Goal: Transaction & Acquisition: Purchase product/service

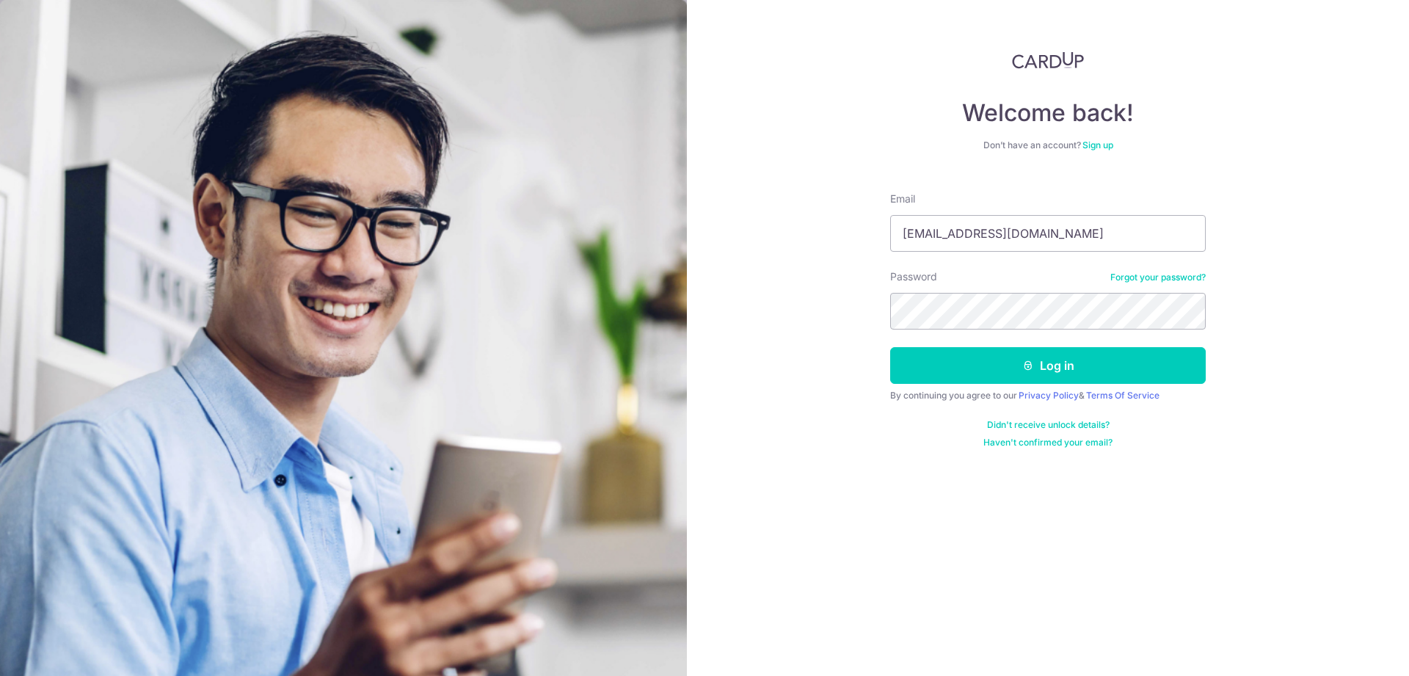
type input "[EMAIL_ADDRESS][DOMAIN_NAME]"
click at [890, 347] on button "Log in" at bounding box center [1048, 365] width 316 height 37
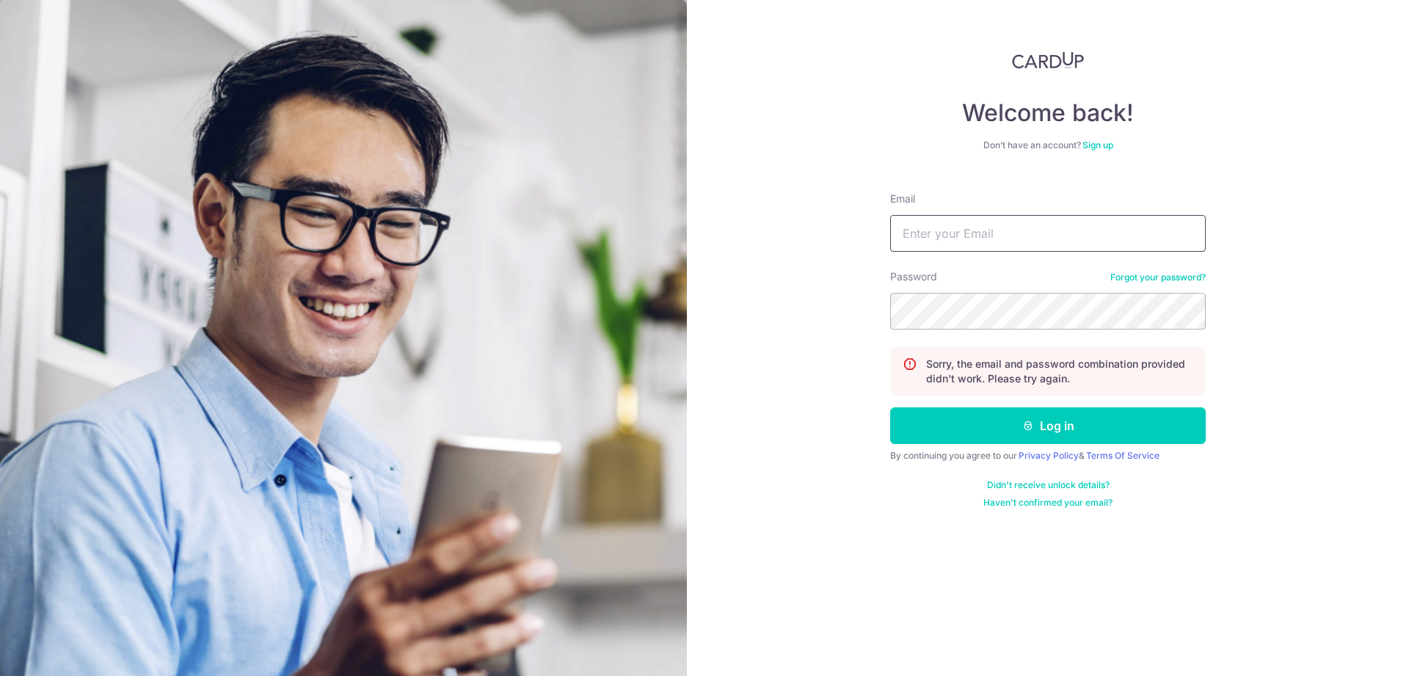
click at [920, 246] on input "Email" at bounding box center [1048, 233] width 316 height 37
type input "xiao_desheng@yahoo.com.sg"
click at [890, 407] on button "Log in" at bounding box center [1048, 425] width 316 height 37
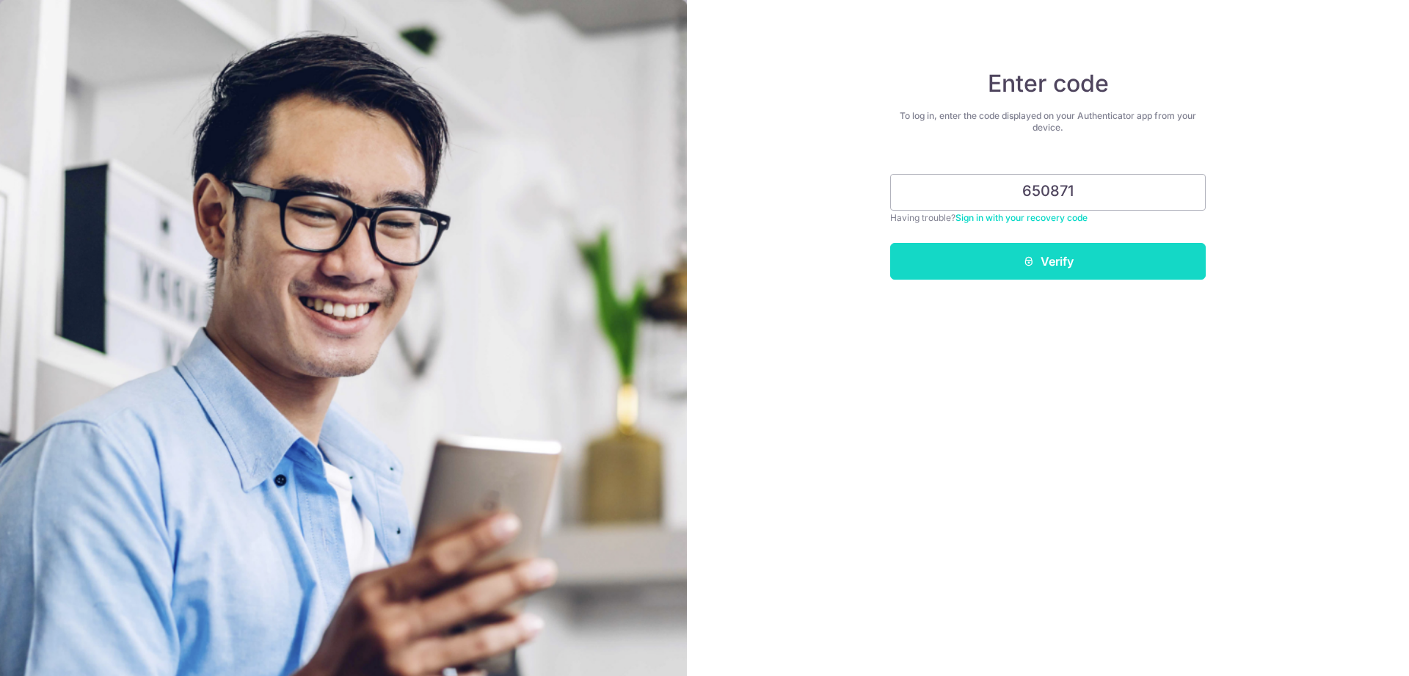
type input "650871"
click at [1075, 264] on button "Verify" at bounding box center [1048, 261] width 316 height 37
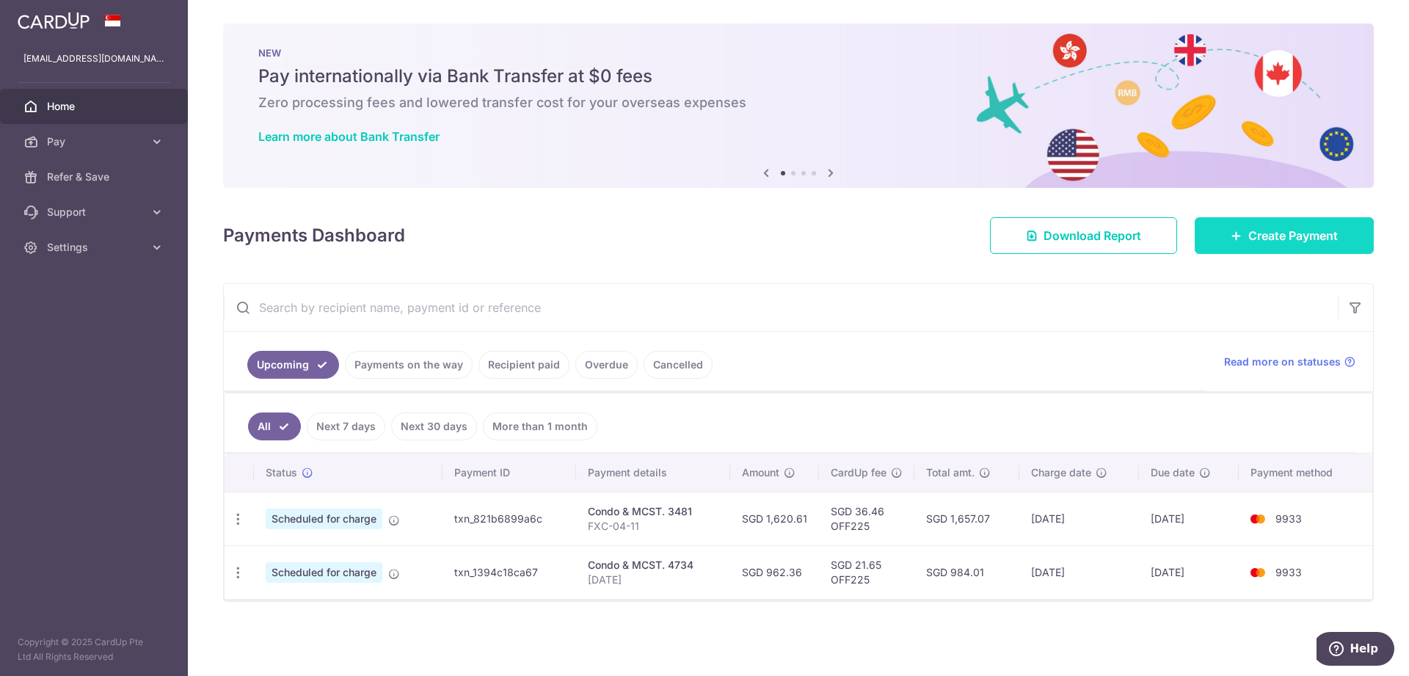
click at [1268, 242] on span "Create Payment" at bounding box center [1294, 236] width 90 height 18
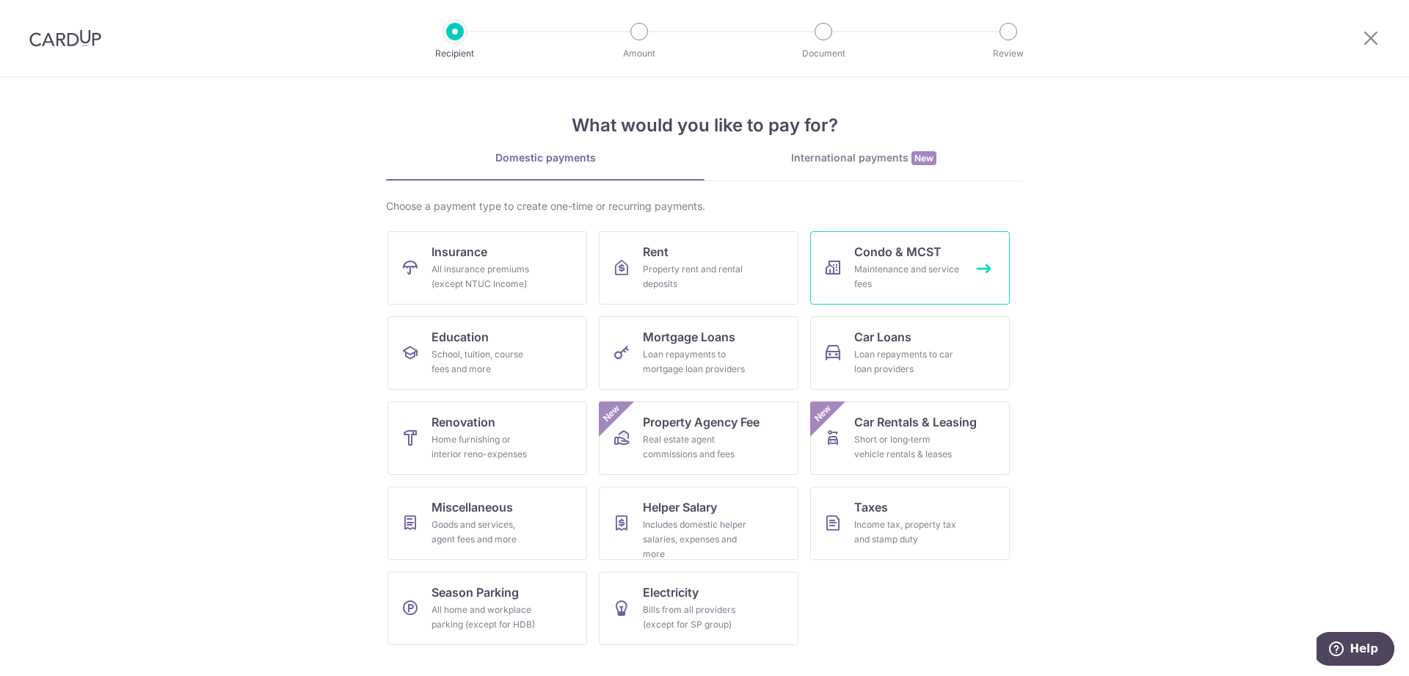
click at [901, 284] on div "Maintenance and service fees" at bounding box center [907, 276] width 106 height 29
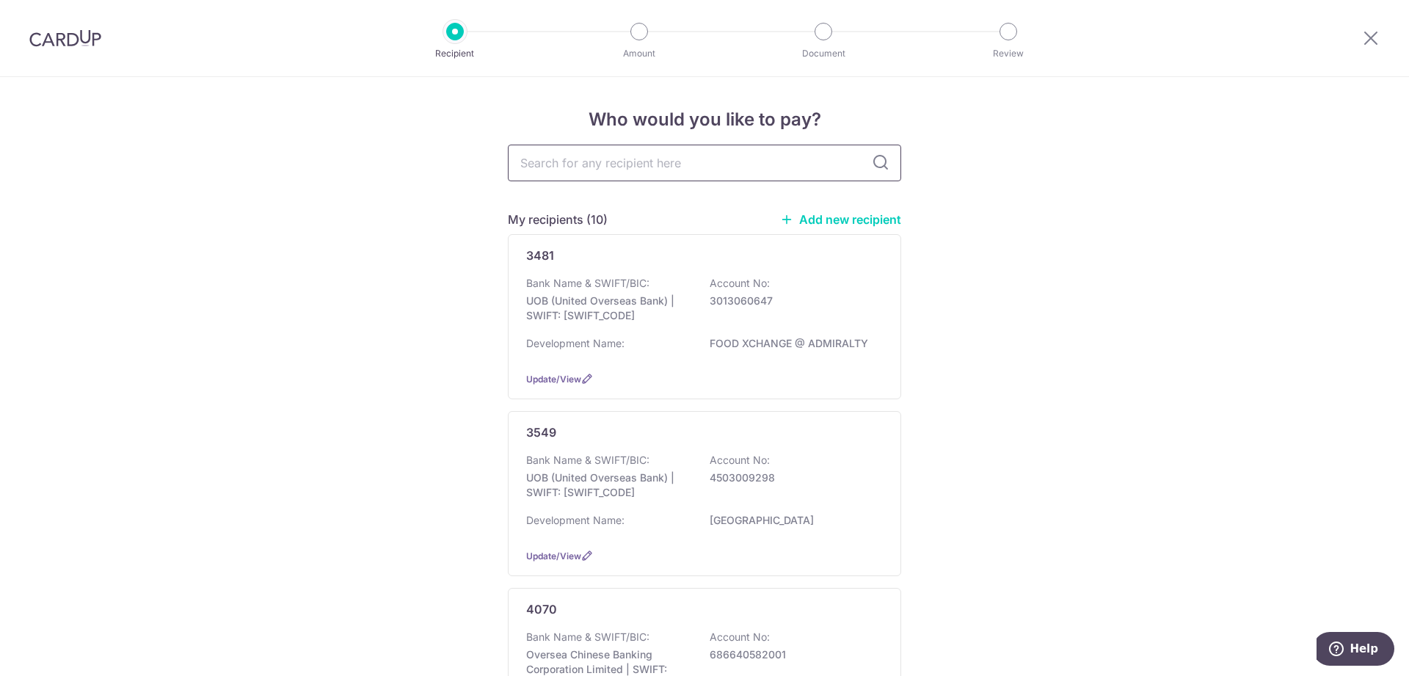
click at [634, 170] on input "text" at bounding box center [704, 163] width 393 height 37
type input "3549"
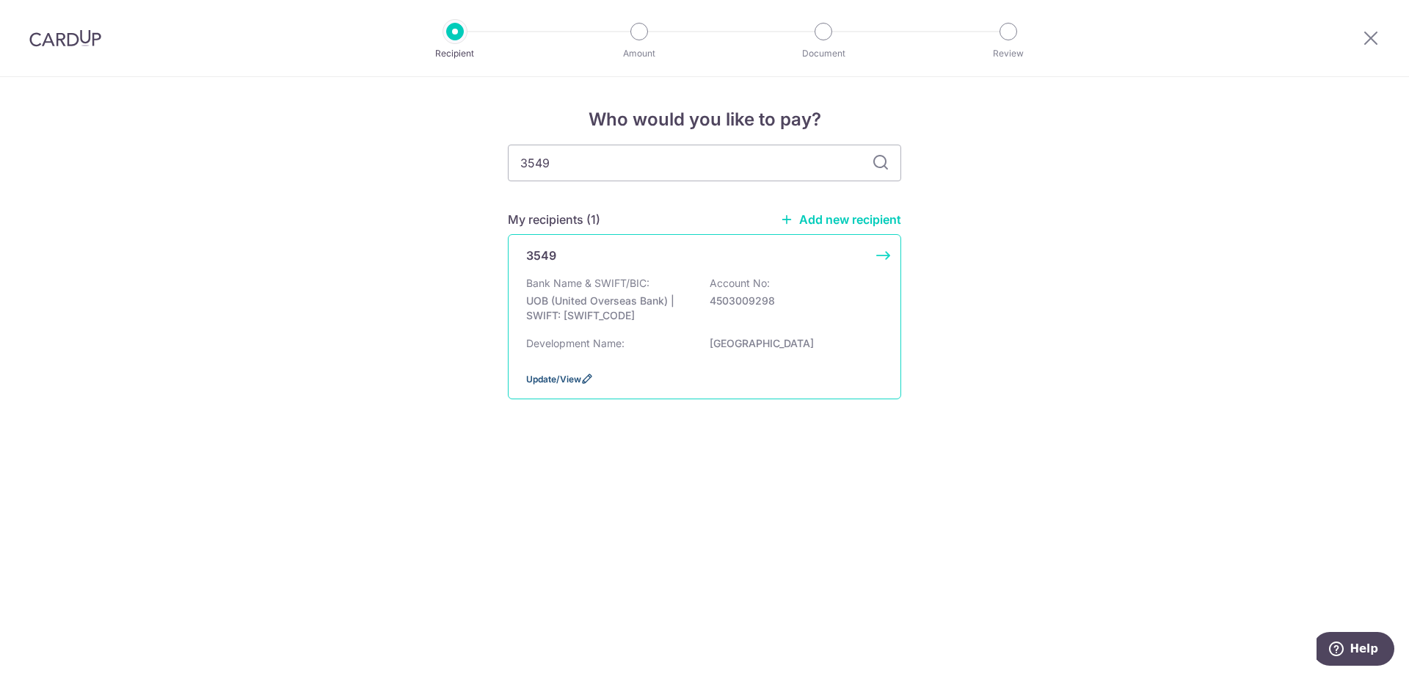
click at [576, 385] on span "Update/View" at bounding box center [553, 379] width 55 height 11
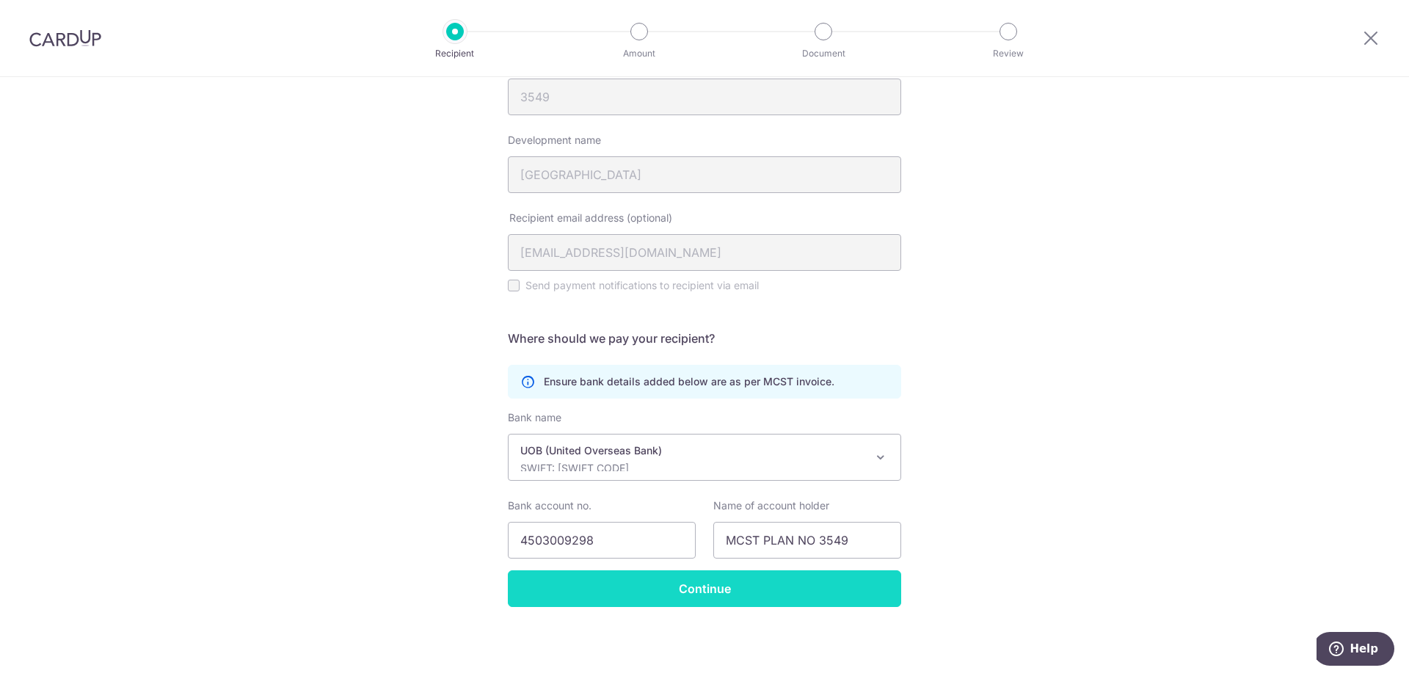
click at [787, 597] on input "Continue" at bounding box center [704, 588] width 393 height 37
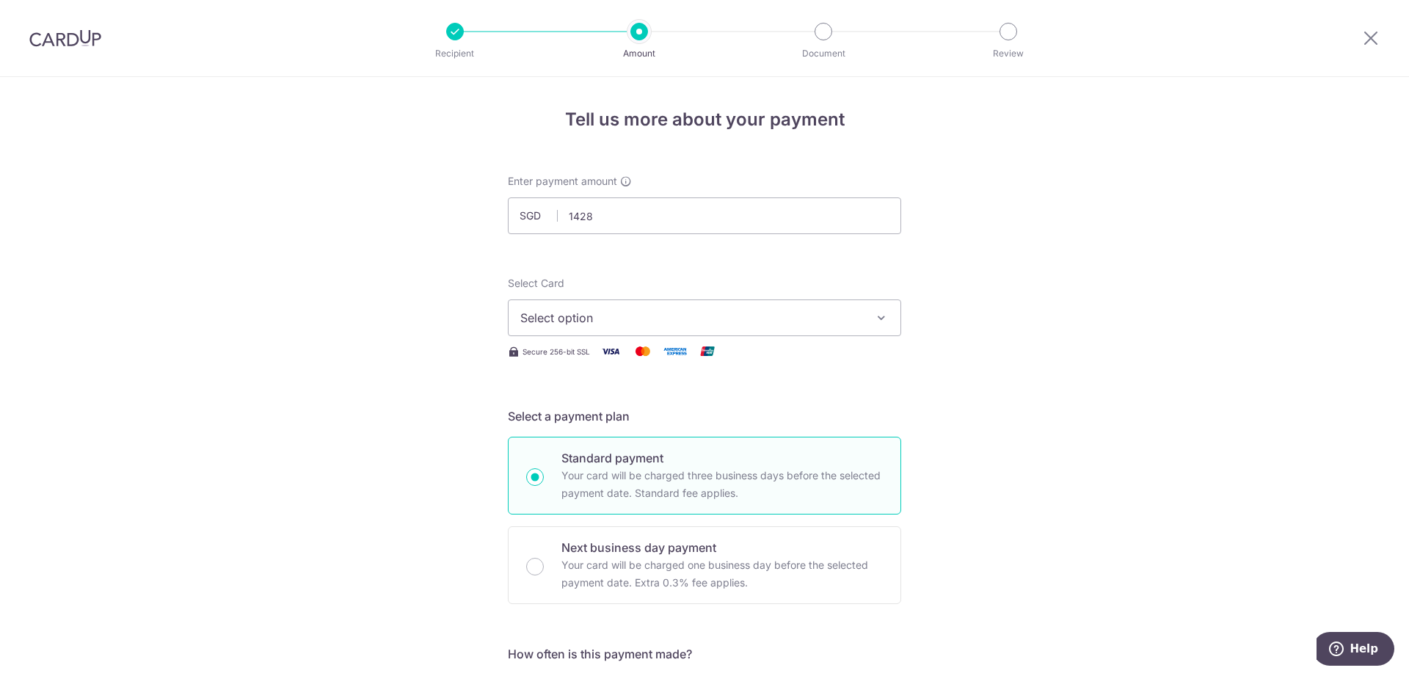
type input "1,428.00"
click at [690, 314] on span "Select option" at bounding box center [691, 318] width 342 height 18
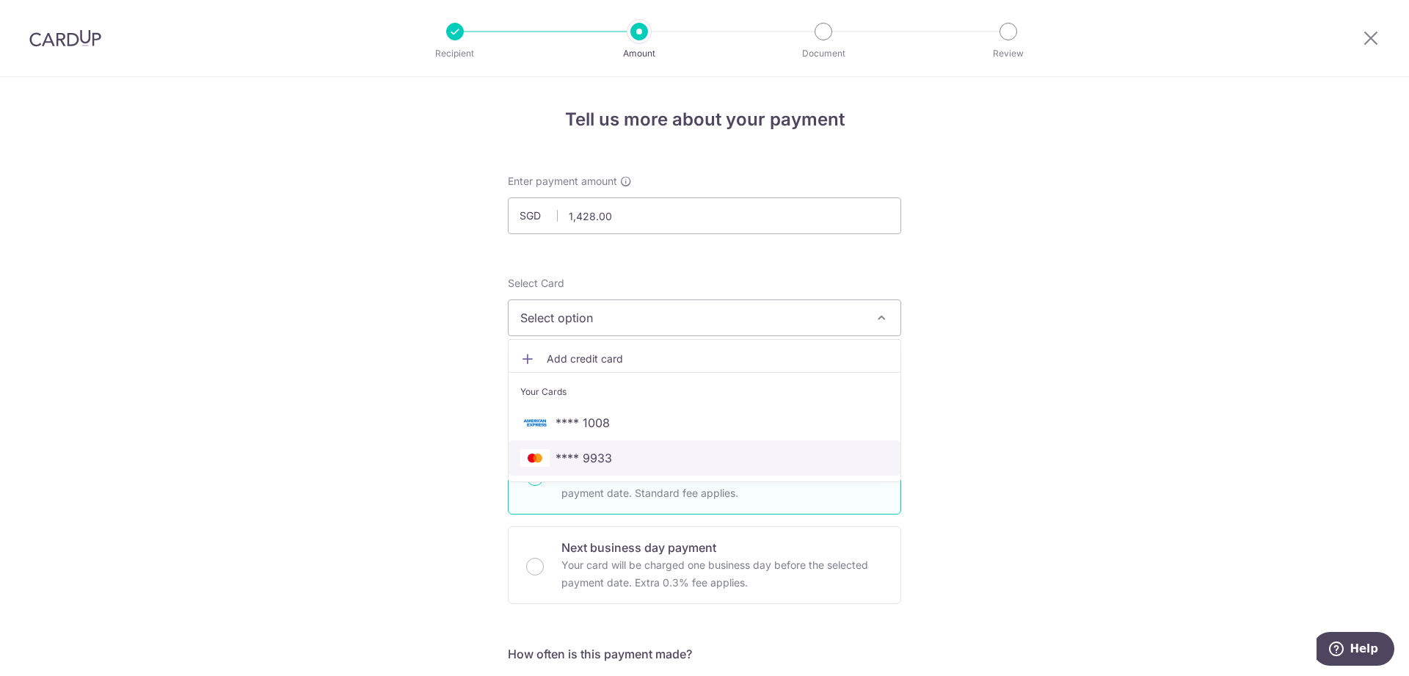
click at [617, 447] on link "**** 9933" at bounding box center [705, 457] width 392 height 35
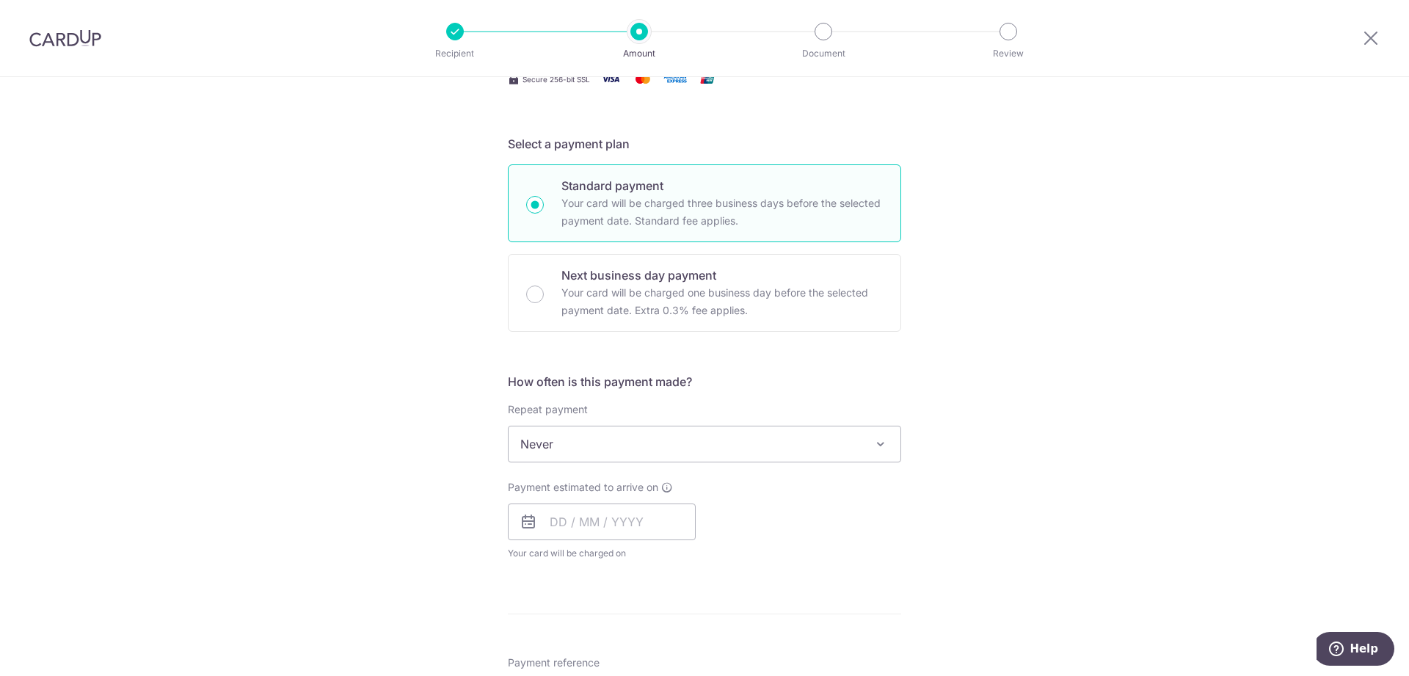
scroll to position [300, 0]
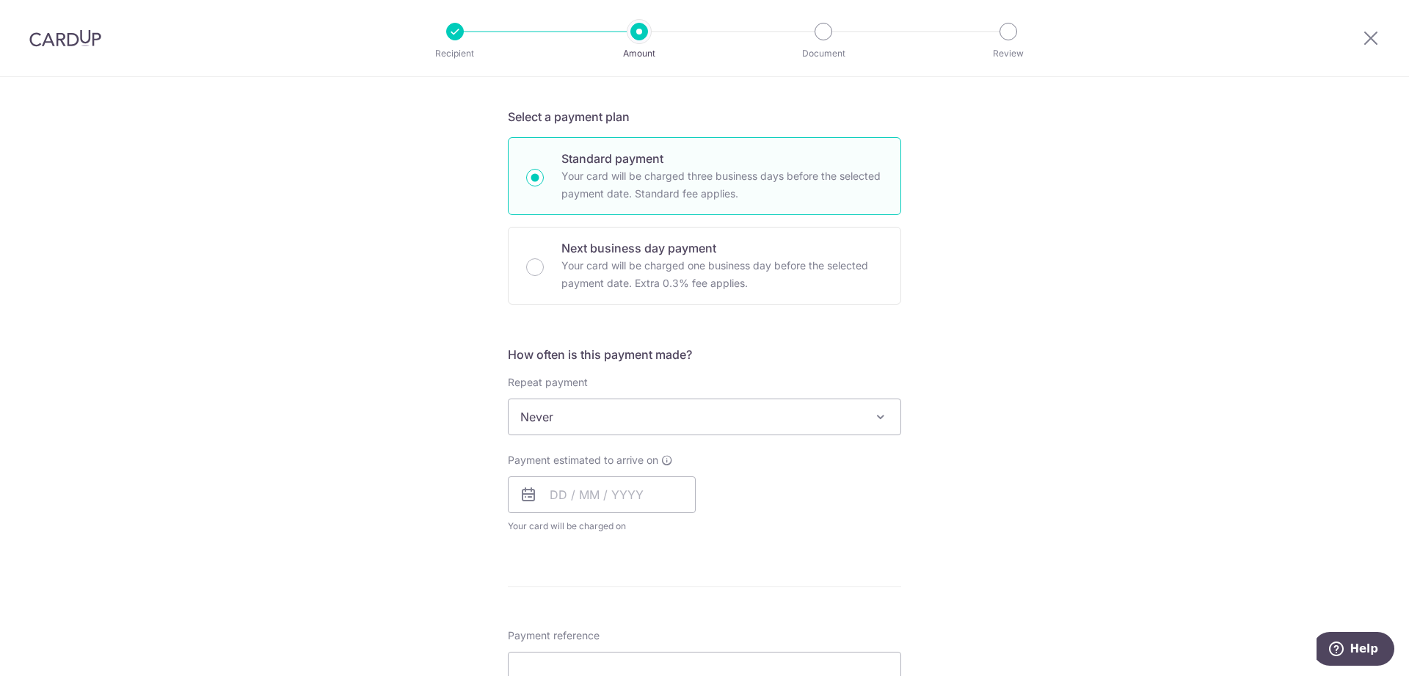
click at [531, 498] on icon at bounding box center [529, 495] width 18 height 18
click at [653, 487] on input "text" at bounding box center [602, 494] width 188 height 37
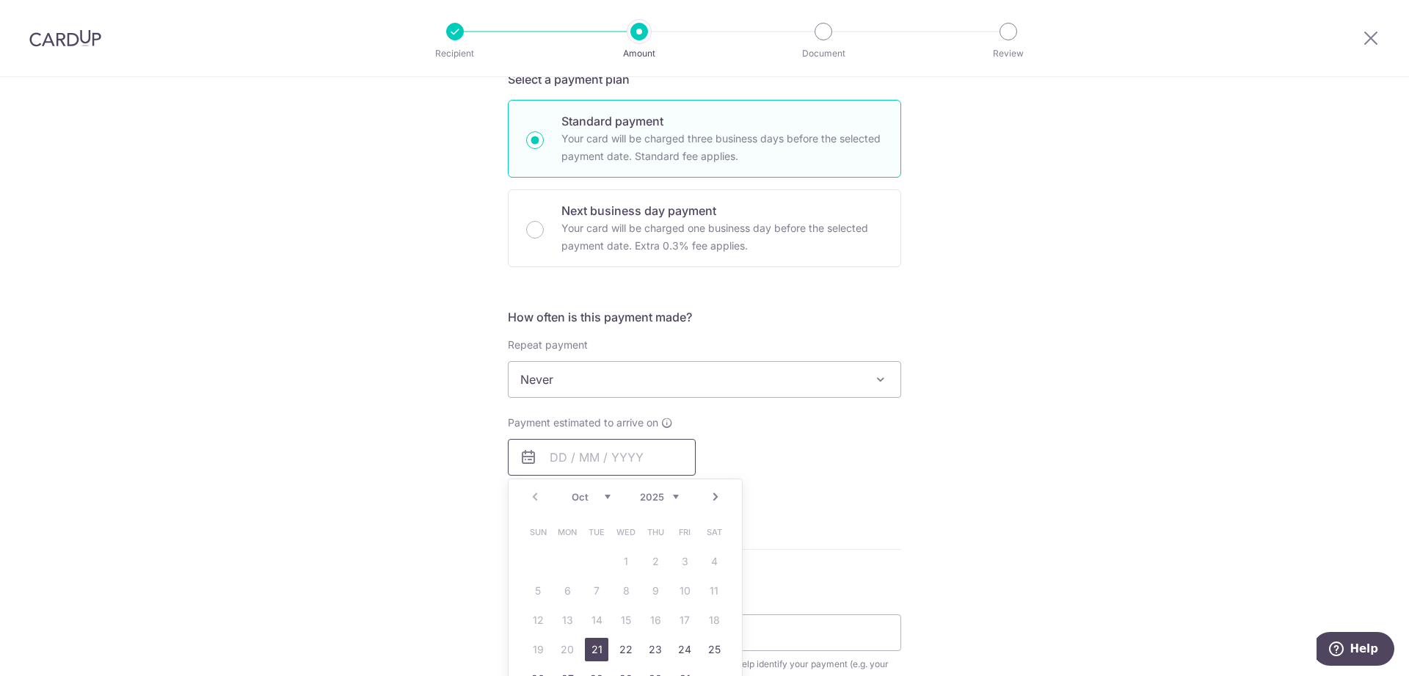
scroll to position [374, 0]
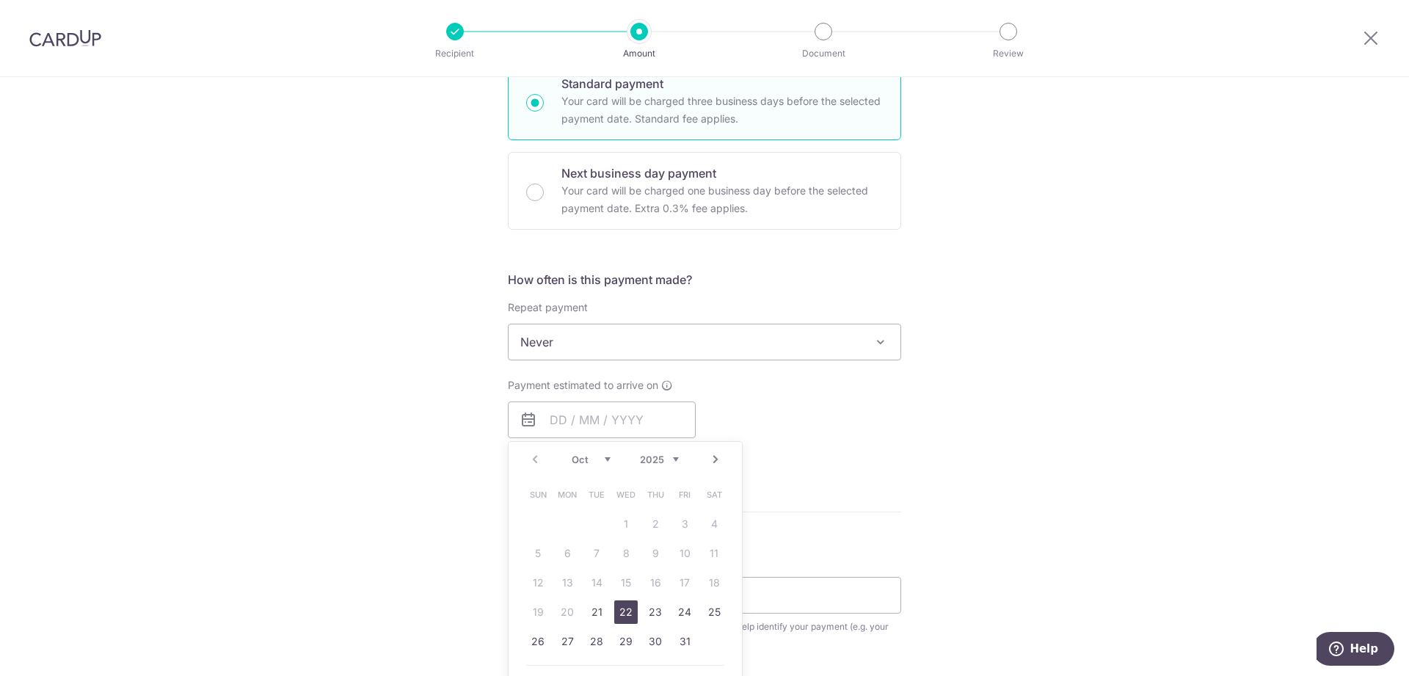
click at [620, 617] on link "22" at bounding box center [625, 611] width 23 height 23
type input "[DATE]"
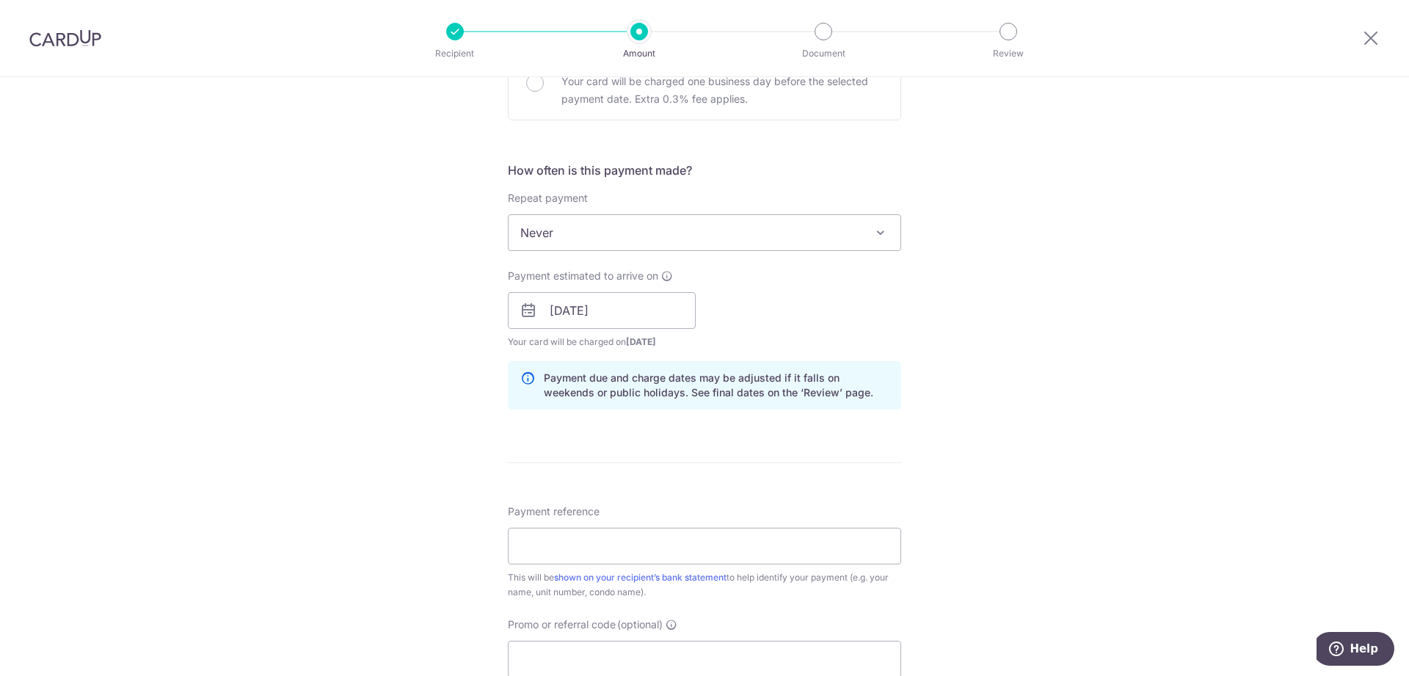
scroll to position [599, 0]
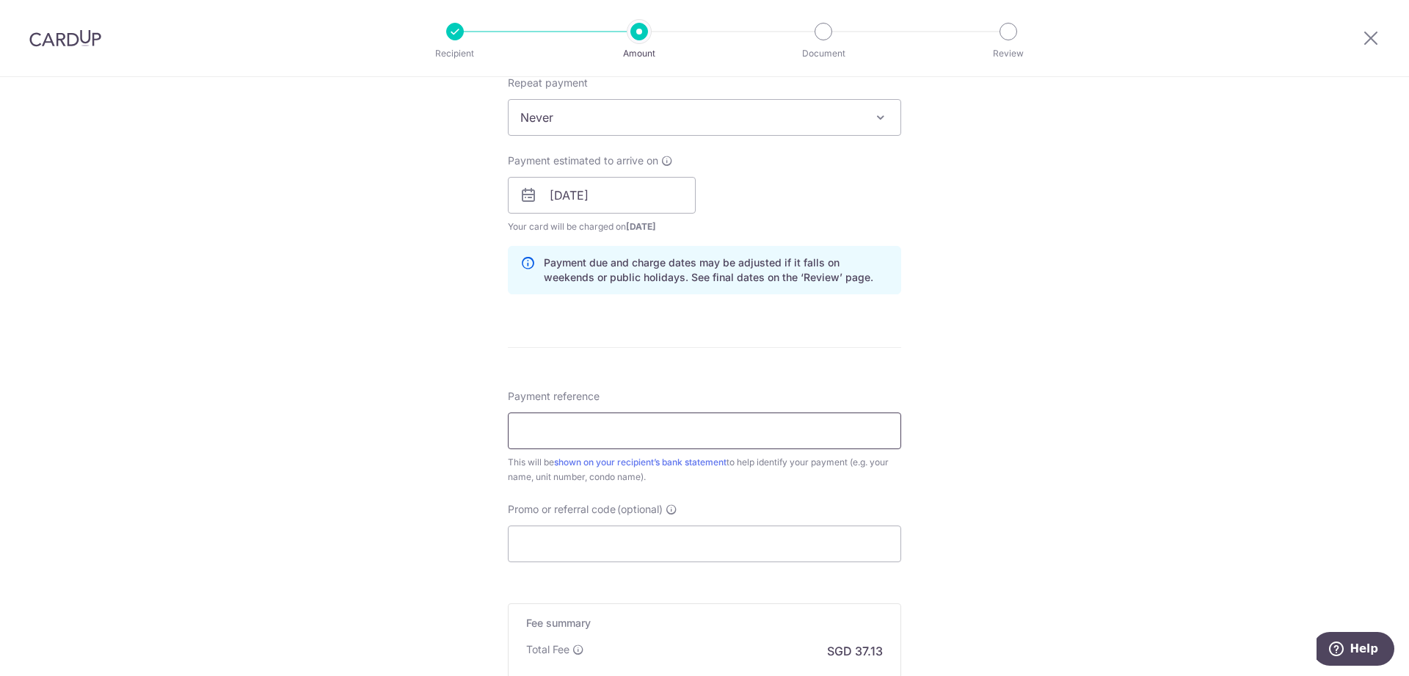
click at [642, 429] on input "Payment reference" at bounding box center [704, 431] width 393 height 37
type input "60-04-04"
click at [572, 530] on input "Promo or referral code (optional)" at bounding box center [704, 544] width 393 height 37
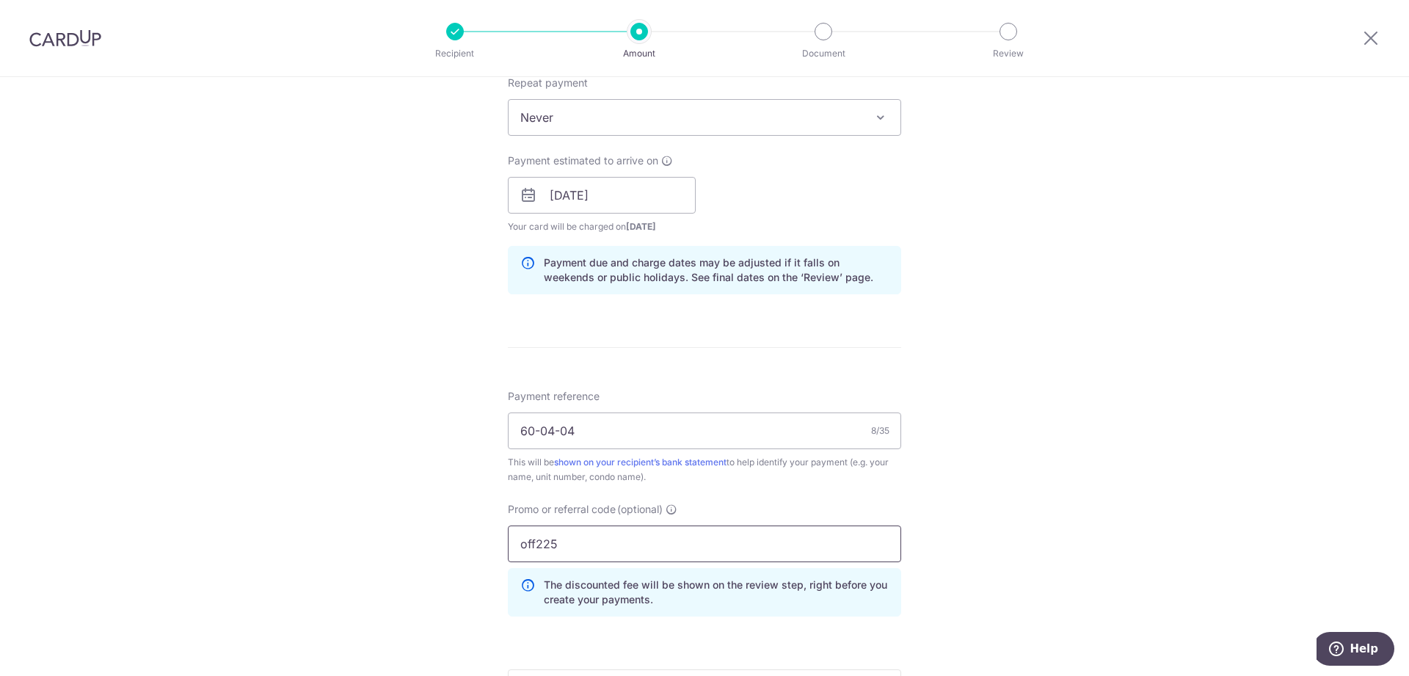
type input "off225"
click at [997, 486] on div "Tell us more about your payment Enter payment amount SGD 1,428.00 1428.00 Selec…" at bounding box center [704, 205] width 1409 height 1454
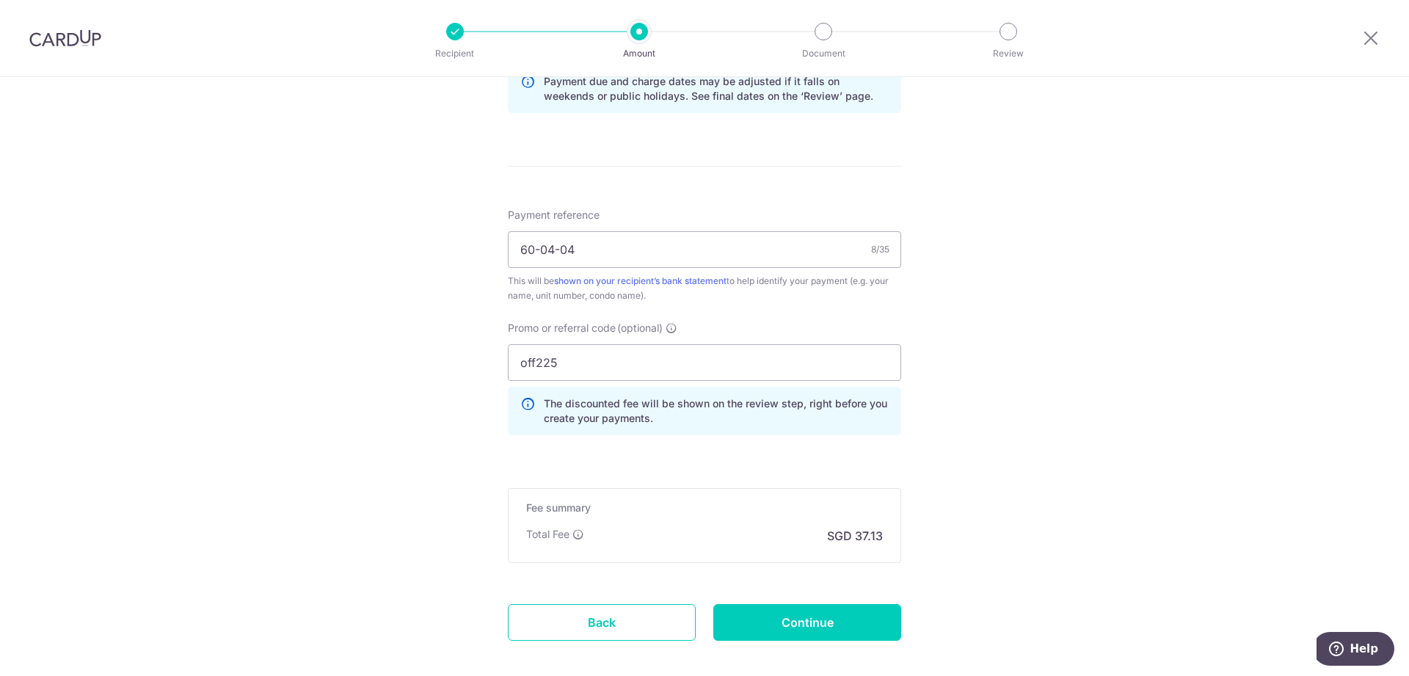
scroll to position [855, 0]
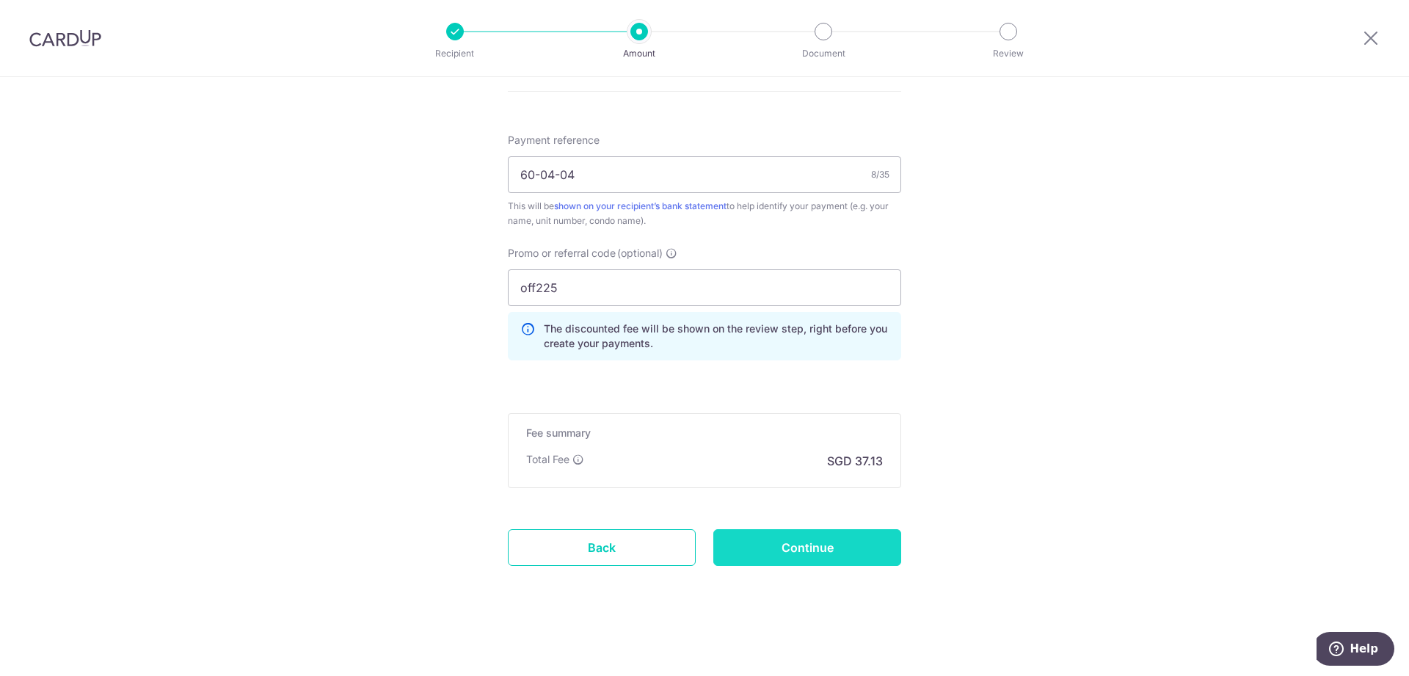
click at [871, 556] on input "Continue" at bounding box center [808, 547] width 188 height 37
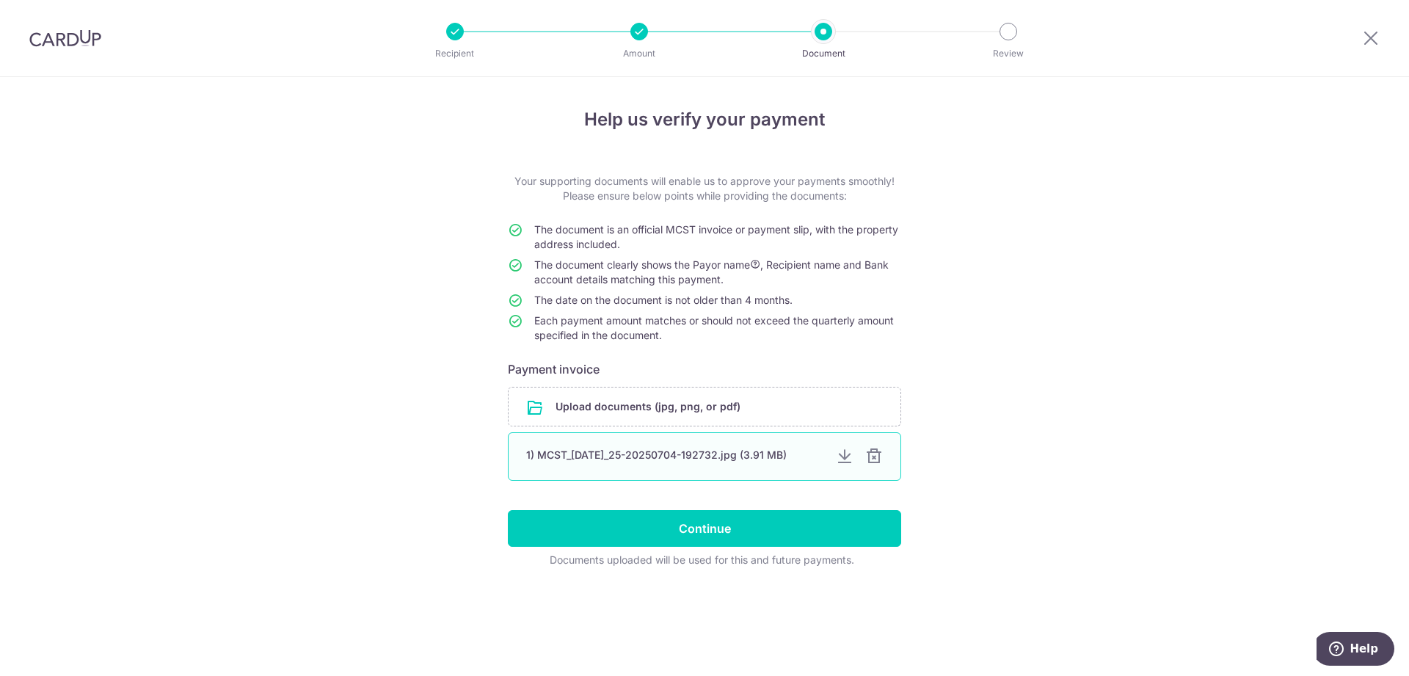
click at [872, 456] on div at bounding box center [874, 457] width 18 height 18
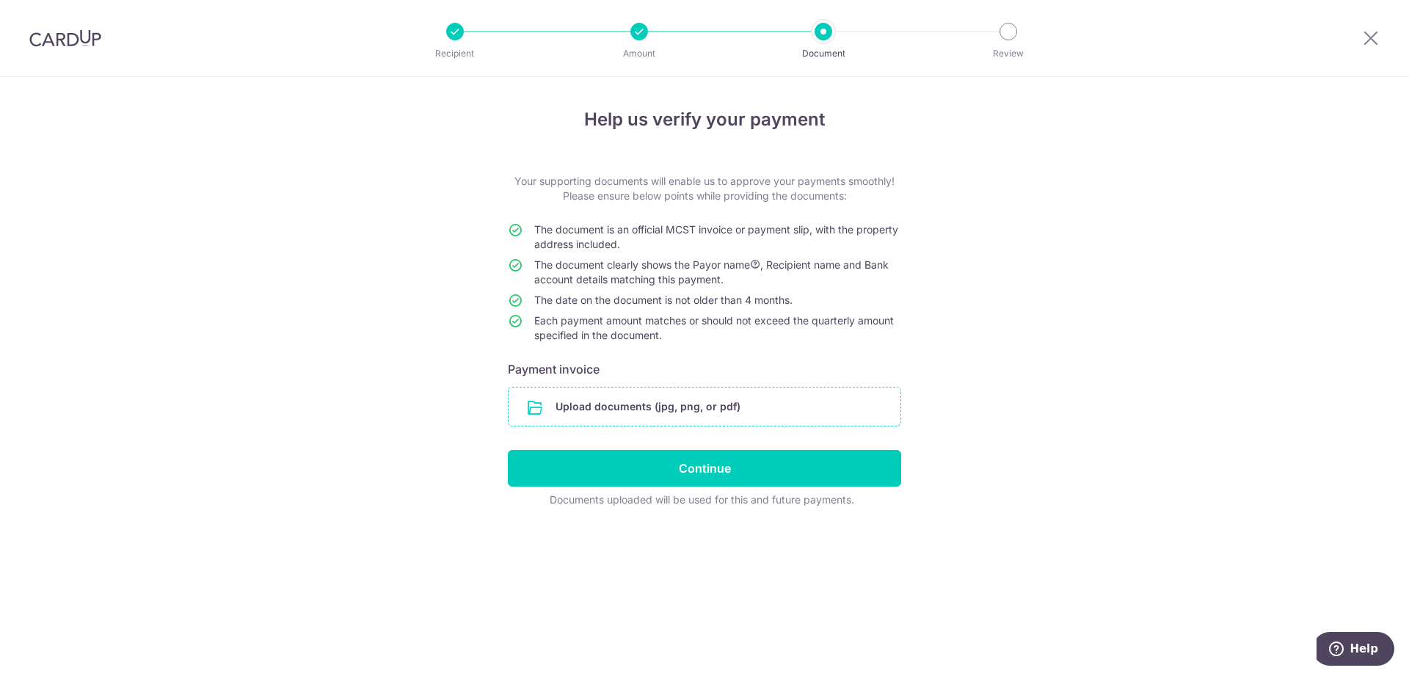
click at [759, 421] on input "file" at bounding box center [705, 407] width 392 height 38
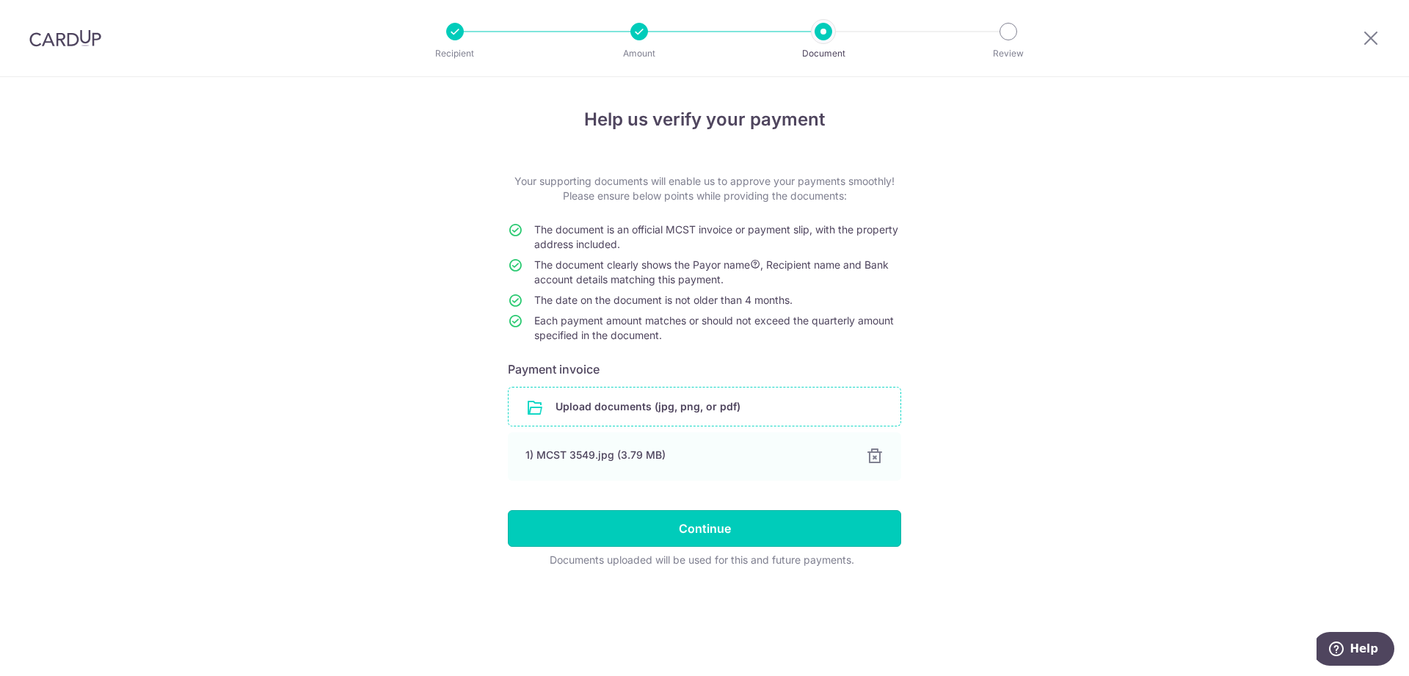
drag, startPoint x: 829, startPoint y: 531, endPoint x: 998, endPoint y: 523, distance: 169.8
click at [832, 531] on input "Continue" at bounding box center [704, 528] width 393 height 37
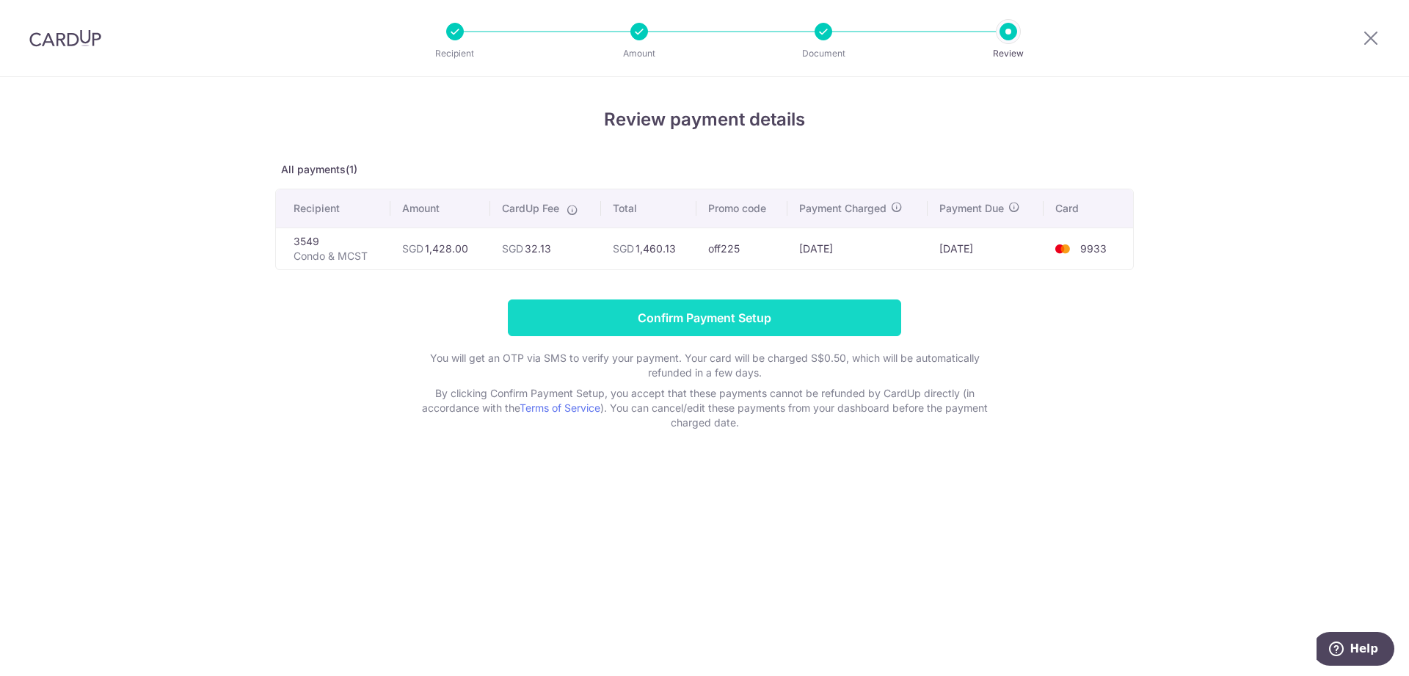
click at [871, 310] on input "Confirm Payment Setup" at bounding box center [704, 318] width 393 height 37
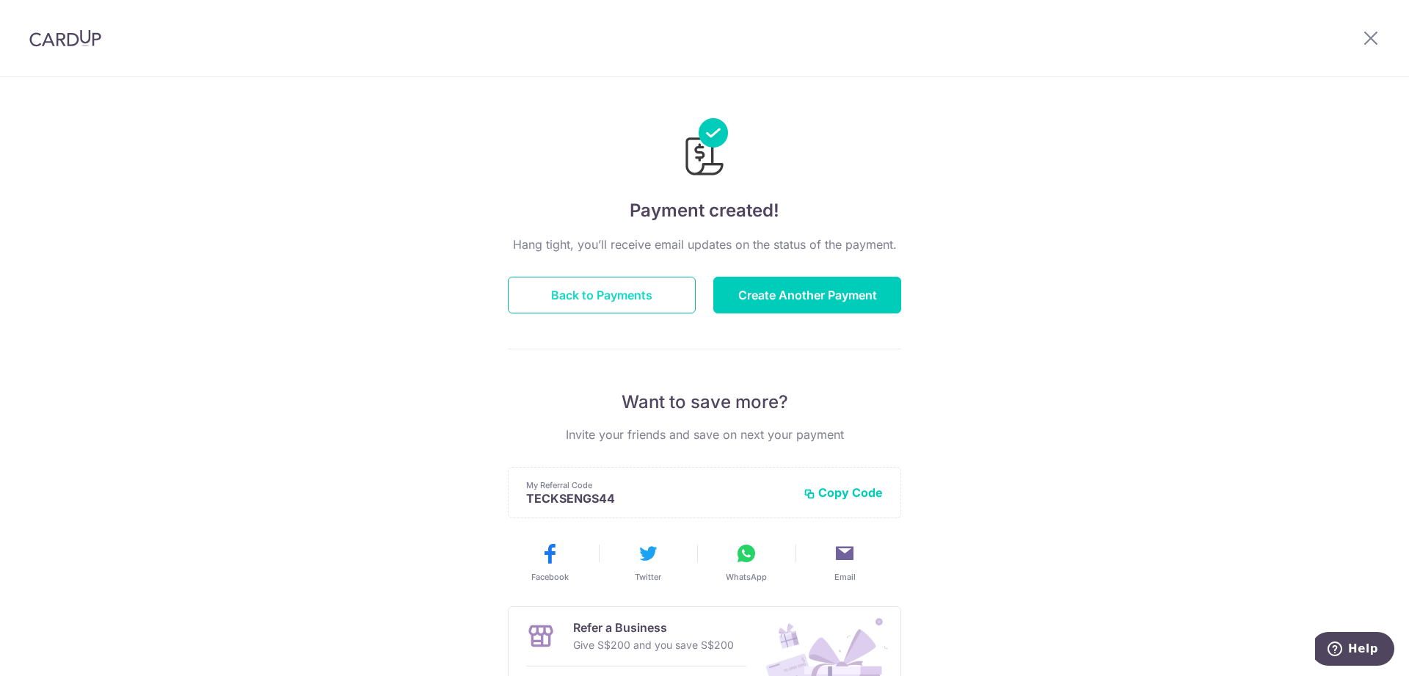
click at [674, 302] on button "Back to Payments" at bounding box center [602, 295] width 188 height 37
